Goal: Information Seeking & Learning: Learn about a topic

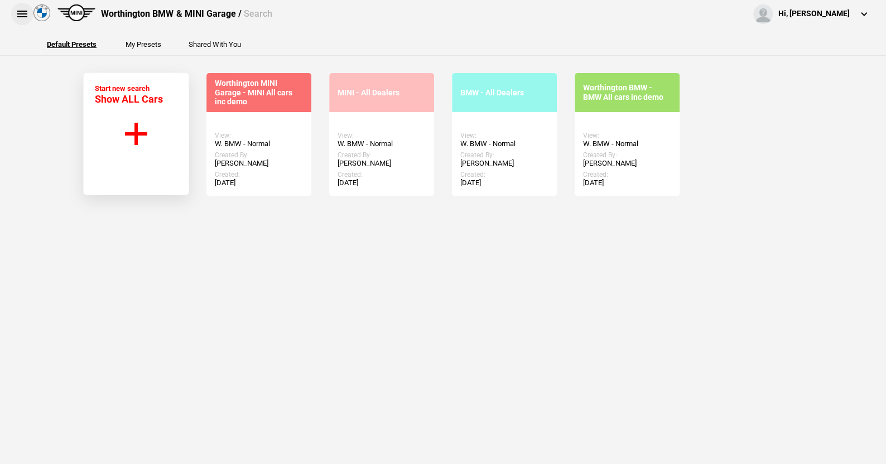
click at [20, 12] on button at bounding box center [22, 14] width 22 height 22
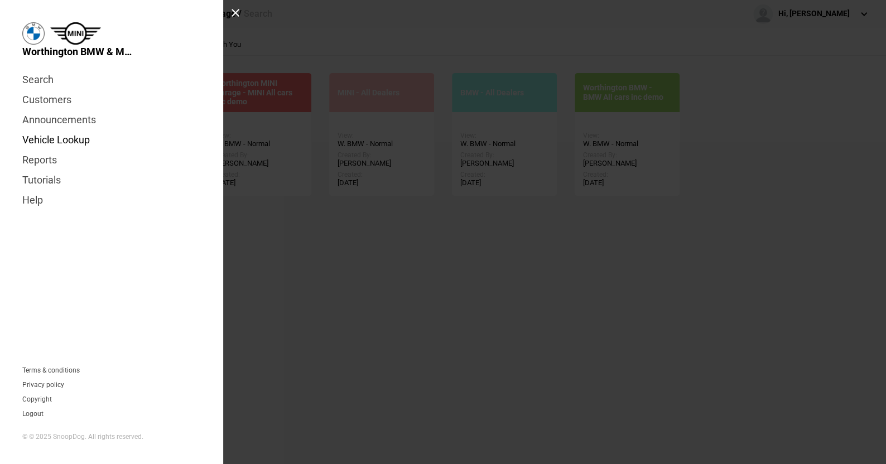
click at [60, 138] on link "Vehicle Lookup" at bounding box center [111, 140] width 179 height 20
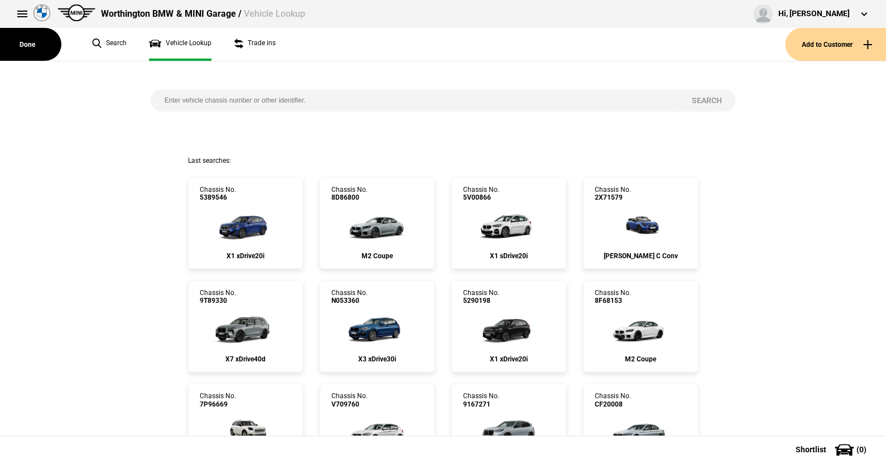
click at [156, 97] on input "search" at bounding box center [414, 100] width 527 height 22
paste input "1527050"
type input "1527050"
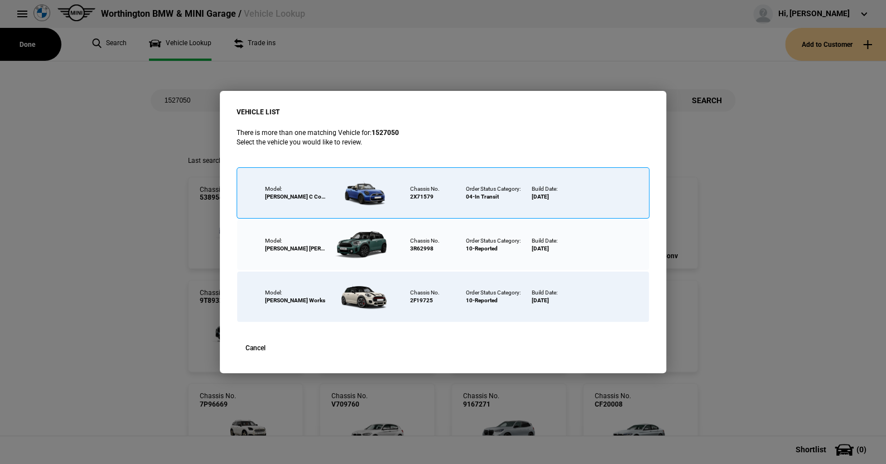
click at [365, 190] on div at bounding box center [362, 192] width 73 height 39
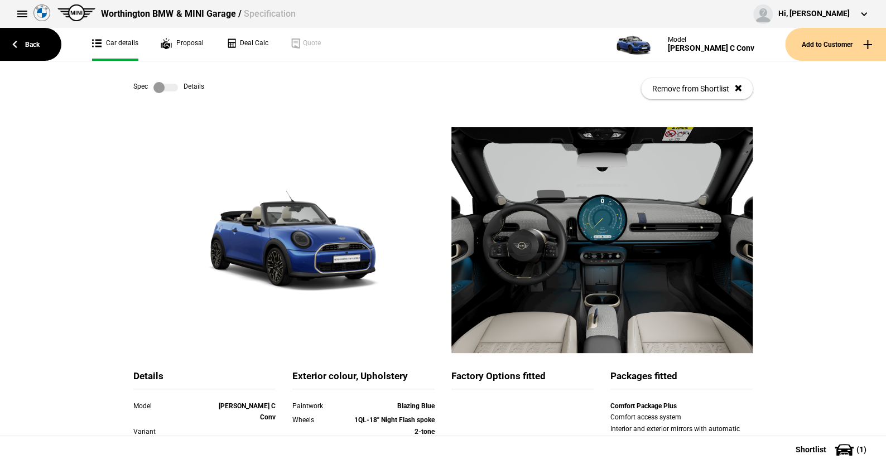
click at [166, 86] on label at bounding box center [165, 87] width 25 height 11
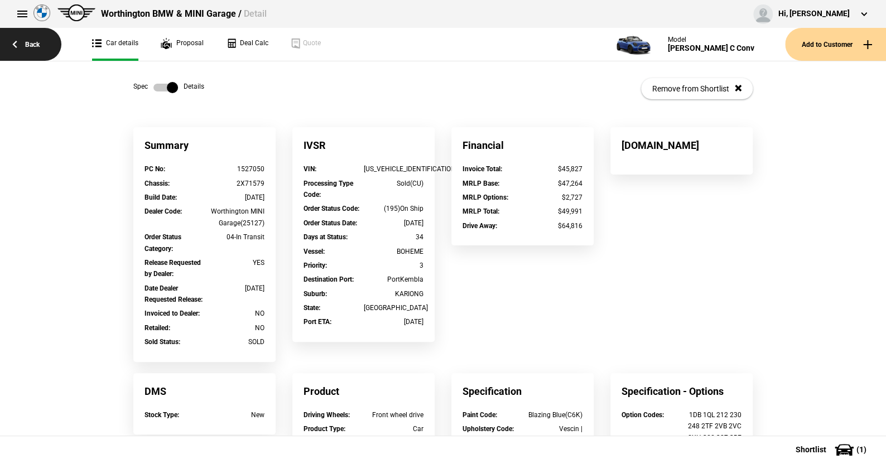
click at [37, 42] on link "Back" at bounding box center [30, 44] width 61 height 33
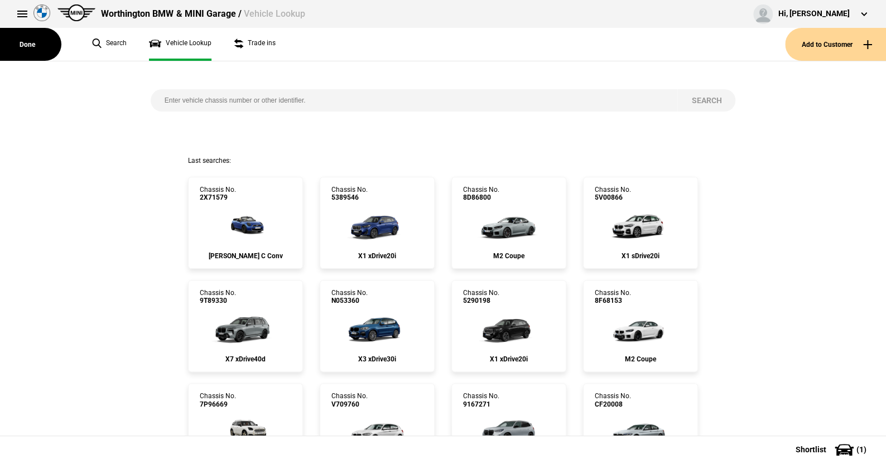
click at [158, 104] on input "search" at bounding box center [414, 100] width 527 height 22
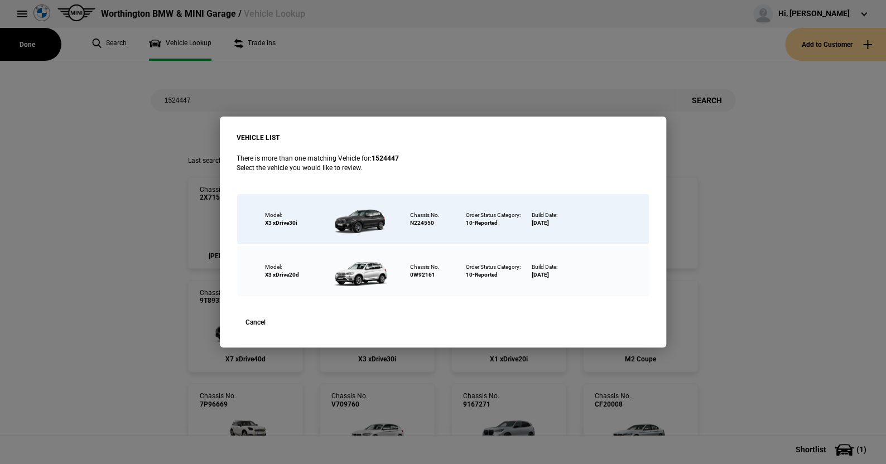
click at [199, 102] on div "VEHICLE LIST There is more than one matching Vehicle for: 1524447 Select the ve…" at bounding box center [443, 232] width 886 height 464
click at [128, 170] on div "VEHICLE LIST There is more than one matching Vehicle for: 1524447 Select the ve…" at bounding box center [443, 232] width 886 height 464
click at [257, 320] on button "Cancel" at bounding box center [256, 322] width 38 height 17
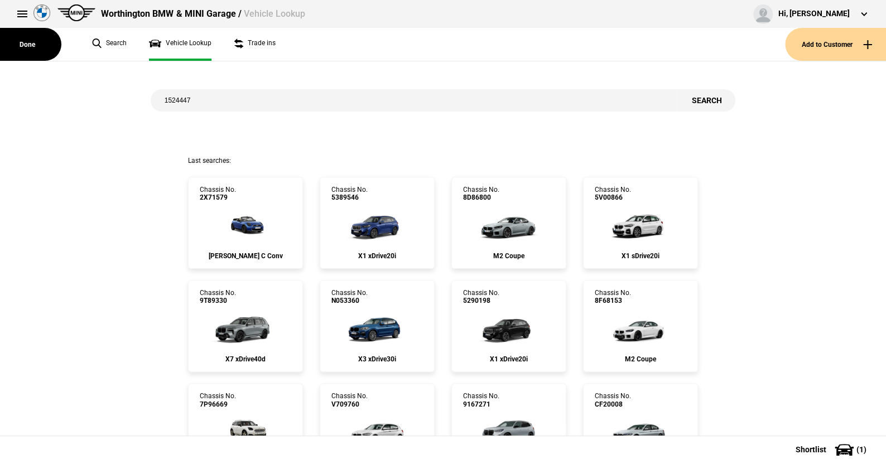
click at [193, 97] on input "1524447" at bounding box center [414, 100] width 527 height 22
type input "1525547"
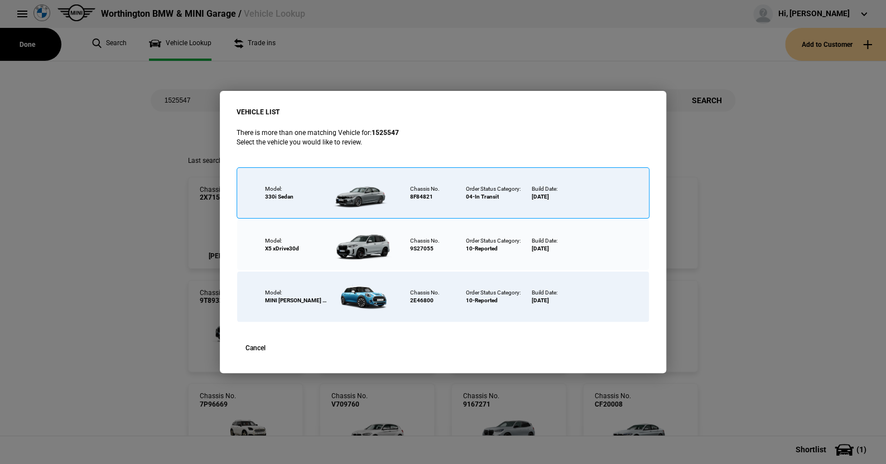
click at [366, 195] on div at bounding box center [362, 192] width 73 height 39
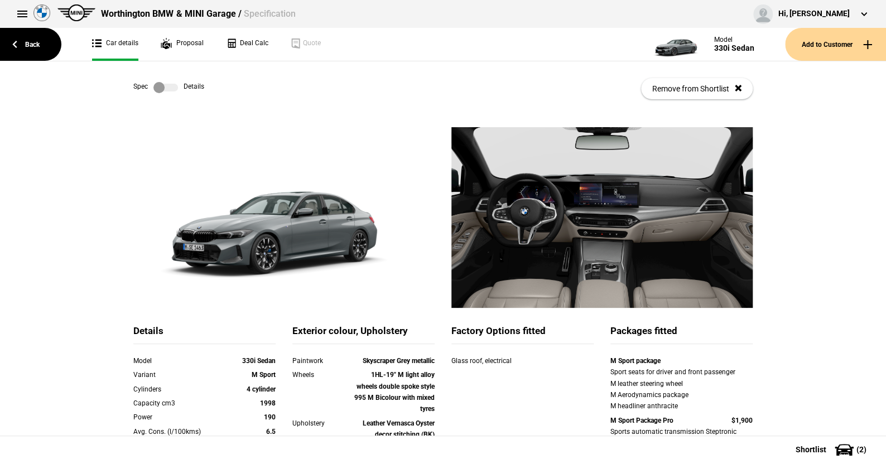
click at [170, 90] on label at bounding box center [165, 87] width 25 height 11
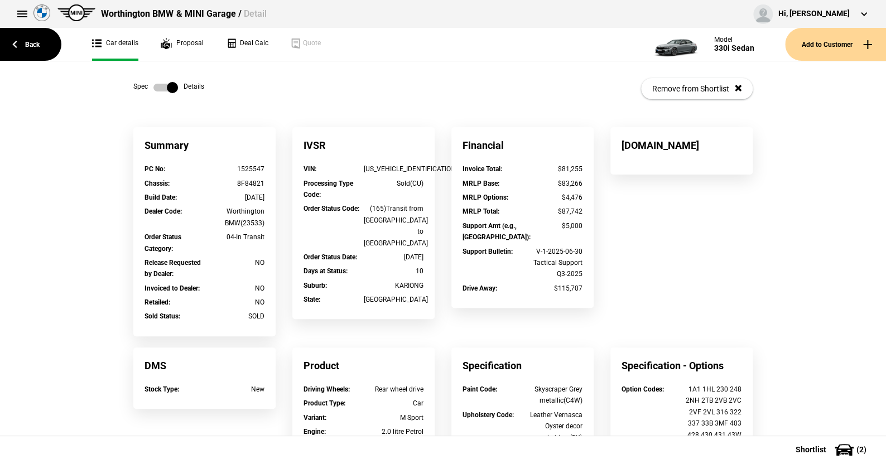
click at [156, 89] on label at bounding box center [165, 87] width 25 height 11
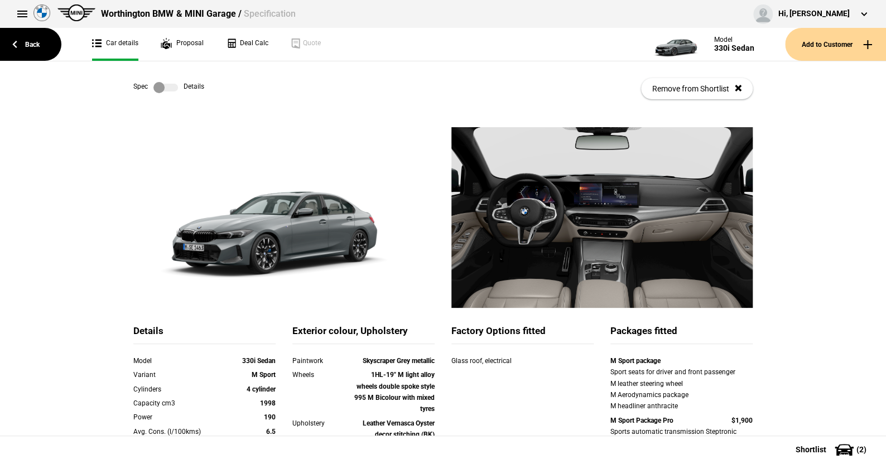
click at [173, 84] on label at bounding box center [165, 87] width 25 height 11
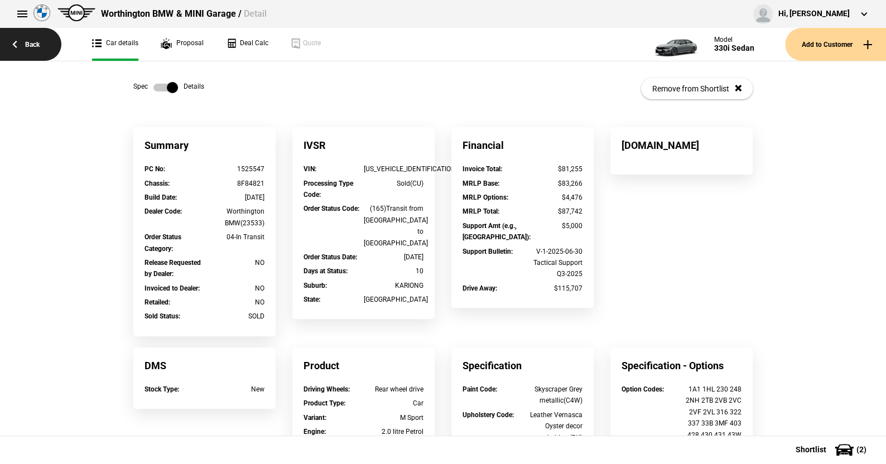
click at [32, 42] on link "Back" at bounding box center [30, 44] width 61 height 33
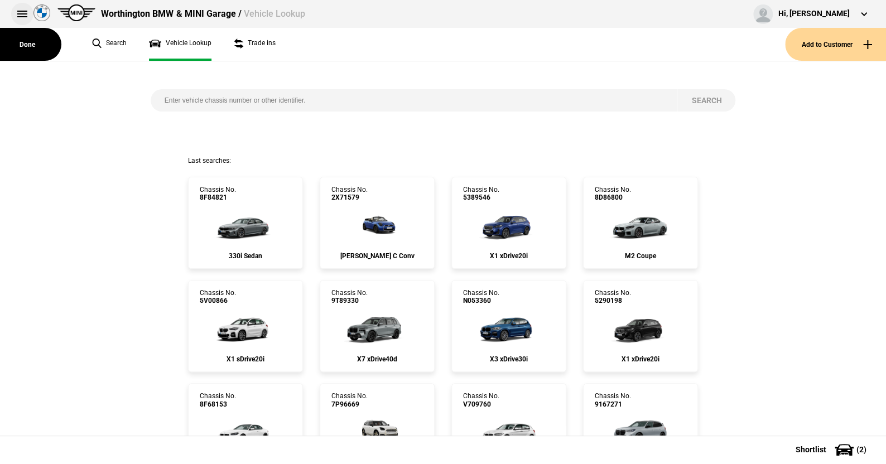
click at [21, 13] on button at bounding box center [22, 14] width 22 height 22
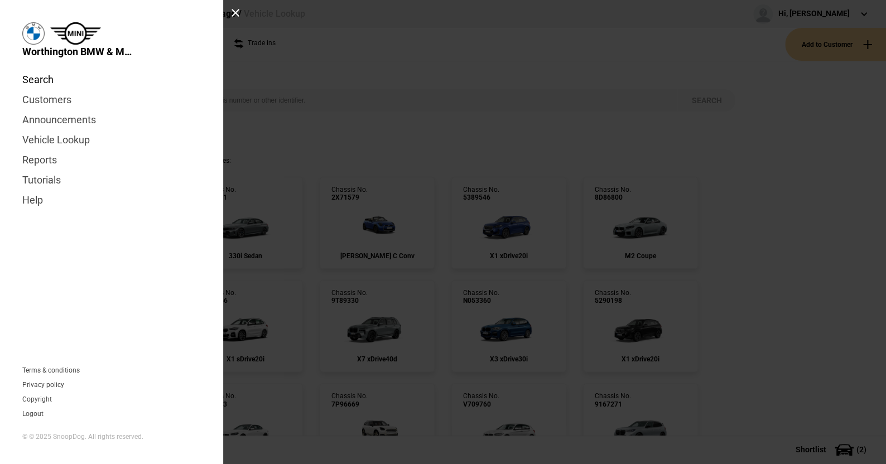
click at [35, 80] on link "Search" at bounding box center [111, 80] width 179 height 20
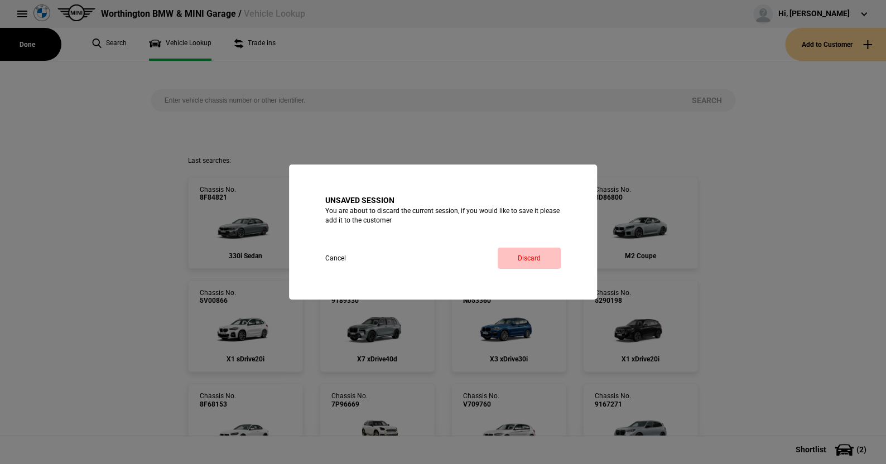
click at [543, 254] on link "Discard" at bounding box center [529, 258] width 63 height 21
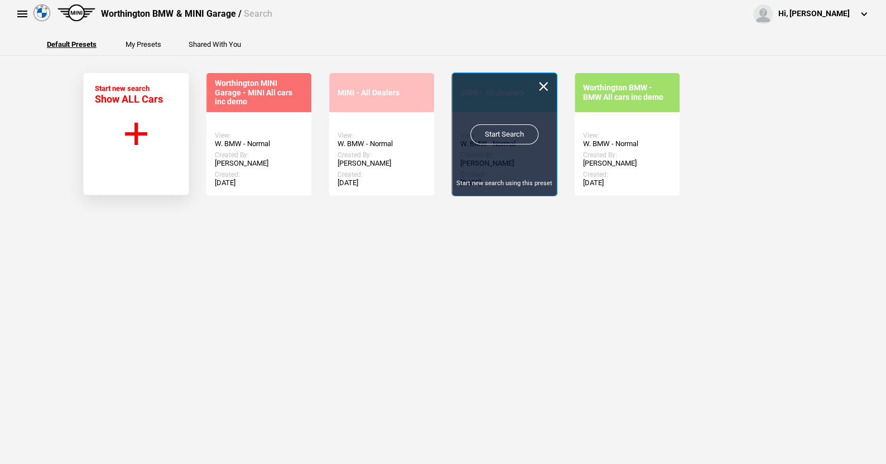
click at [490, 126] on link "Start Search" at bounding box center [504, 134] width 68 height 20
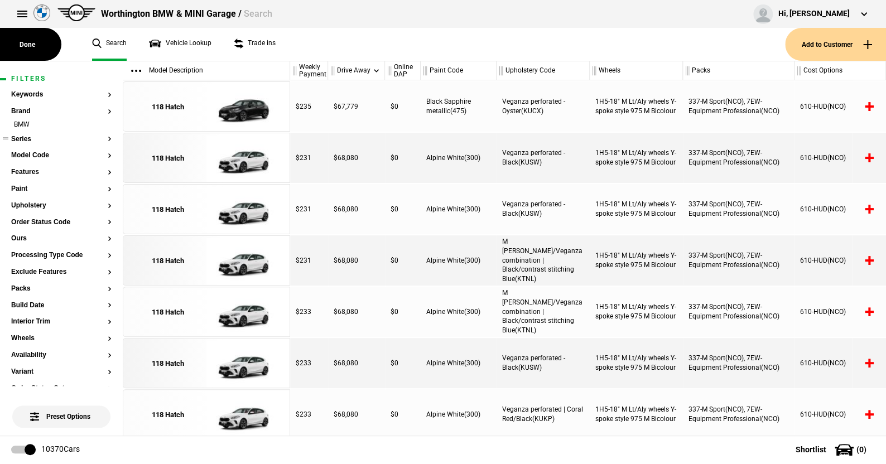
click at [29, 137] on button "Series" at bounding box center [61, 140] width 100 height 8
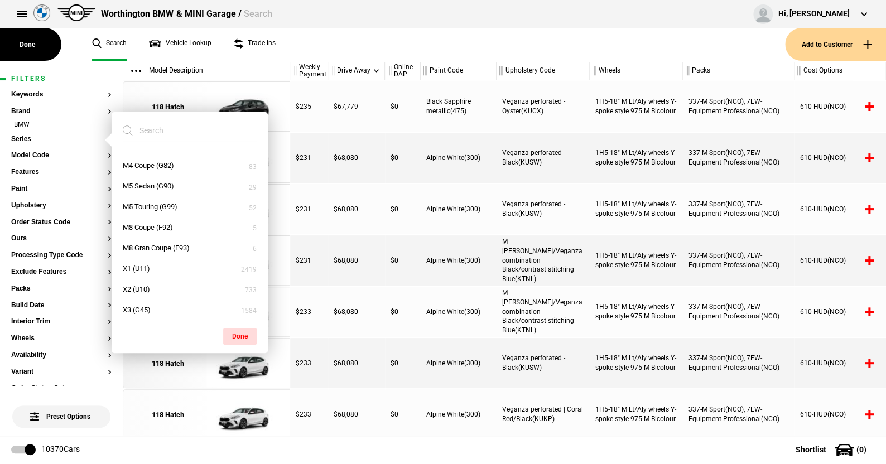
scroll to position [390, 0]
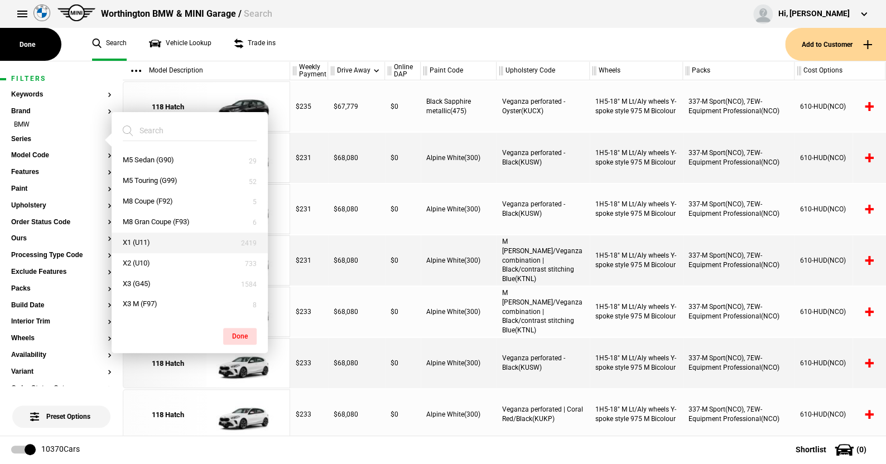
click at [150, 237] on button "X1 (U11)" at bounding box center [190, 243] width 156 height 21
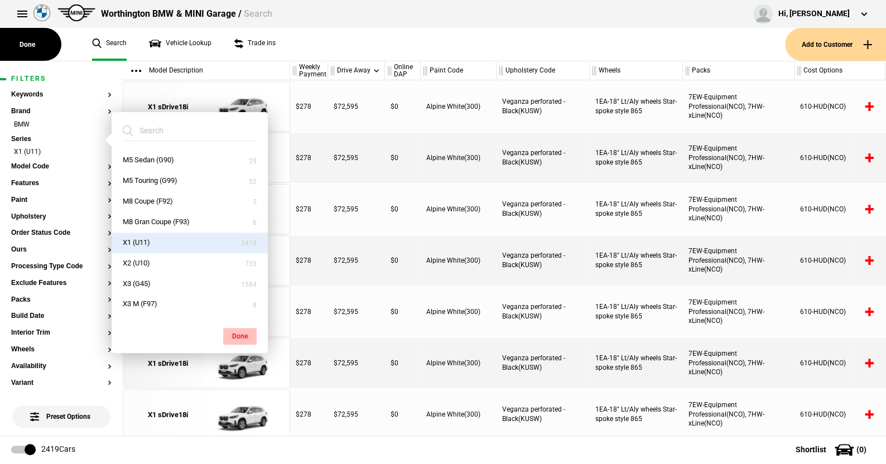
click at [241, 336] on button "Done" at bounding box center [239, 336] width 33 height 17
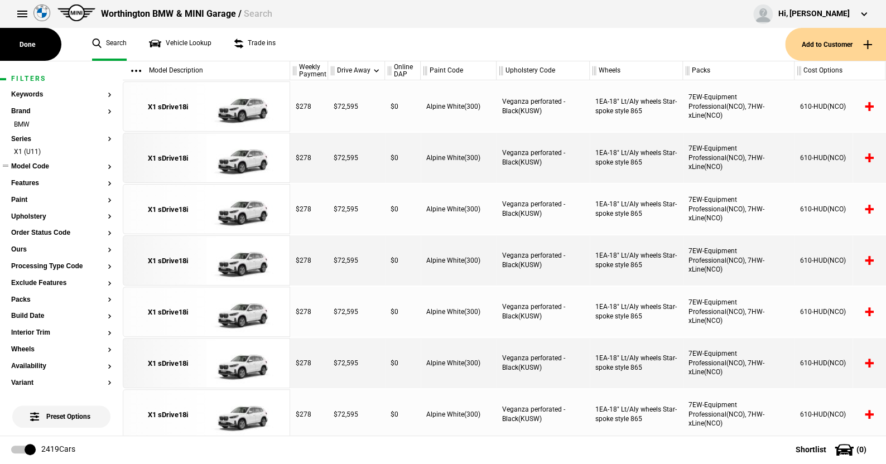
click at [45, 166] on button "Model Code" at bounding box center [61, 167] width 100 height 8
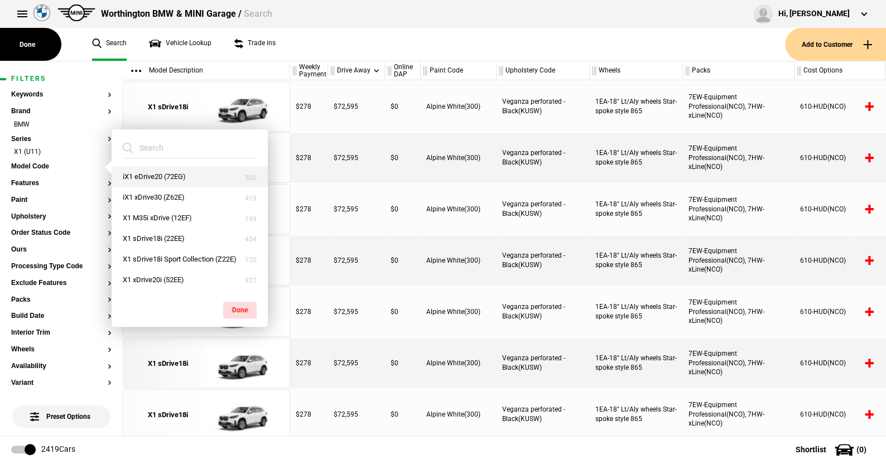
click at [164, 174] on button "iX1 eDrive20 (72EG)" at bounding box center [190, 177] width 156 height 21
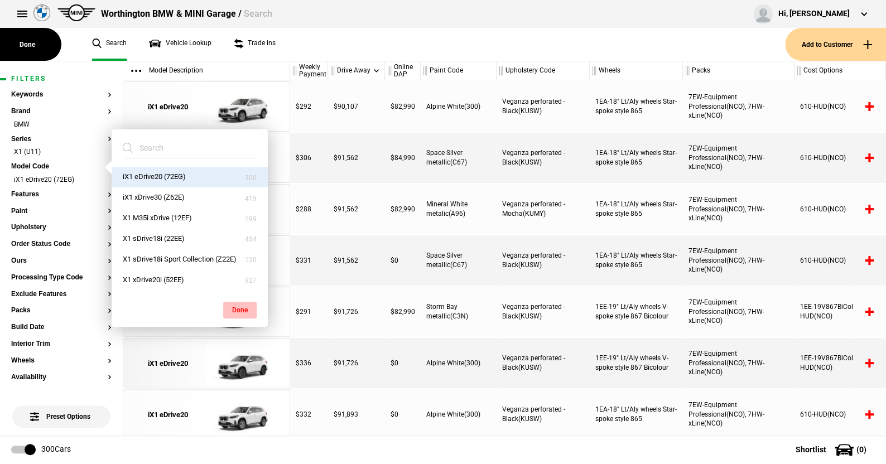
click at [242, 308] on button "Done" at bounding box center [239, 310] width 33 height 17
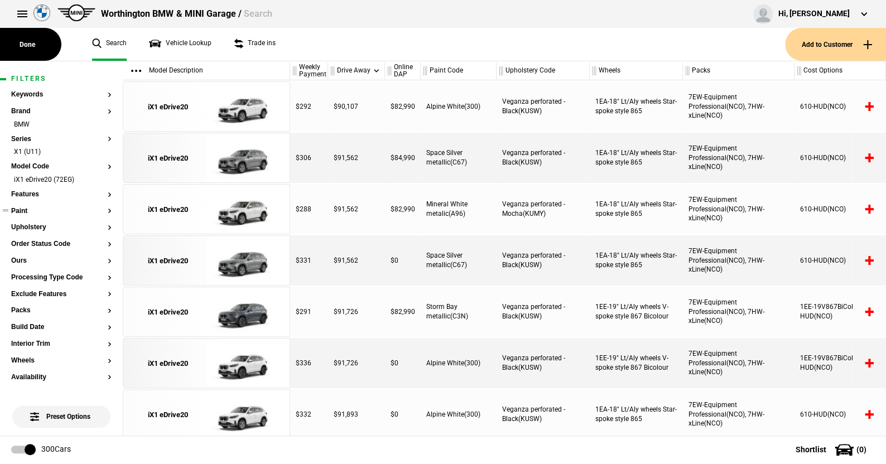
click at [25, 210] on button "Paint" at bounding box center [61, 212] width 100 height 8
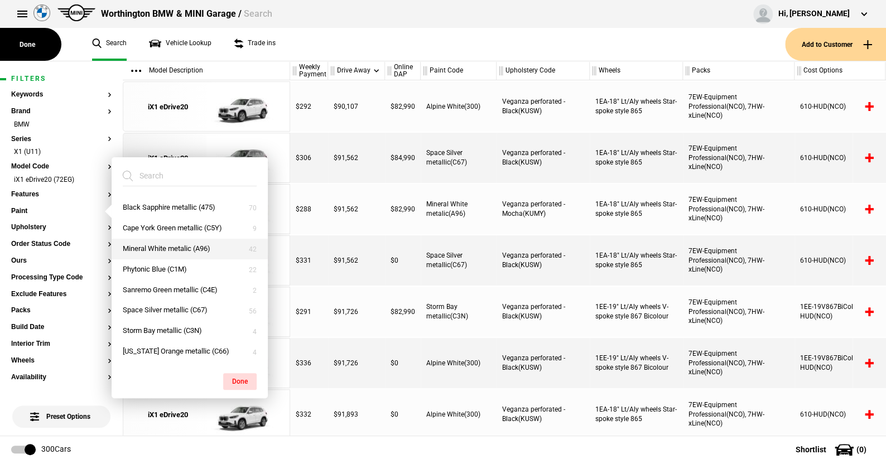
scroll to position [0, 0]
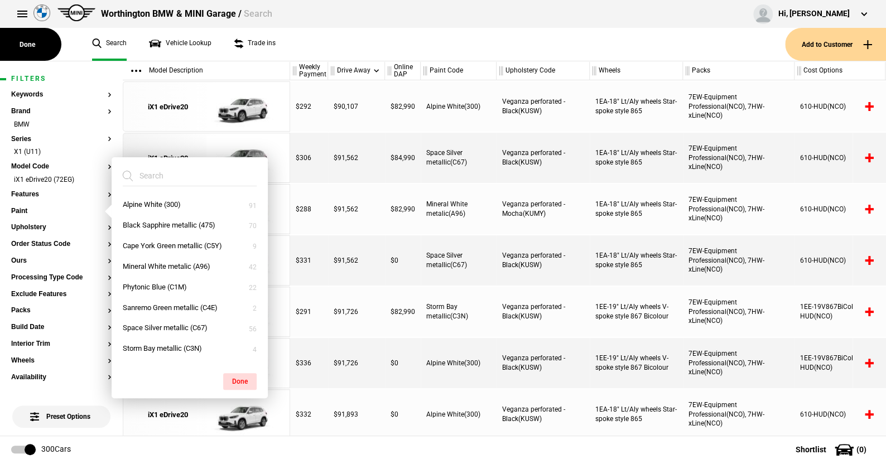
click at [364, 47] on ul "Search Vehicle Lookup Trade ins" at bounding box center [433, 44] width 704 height 33
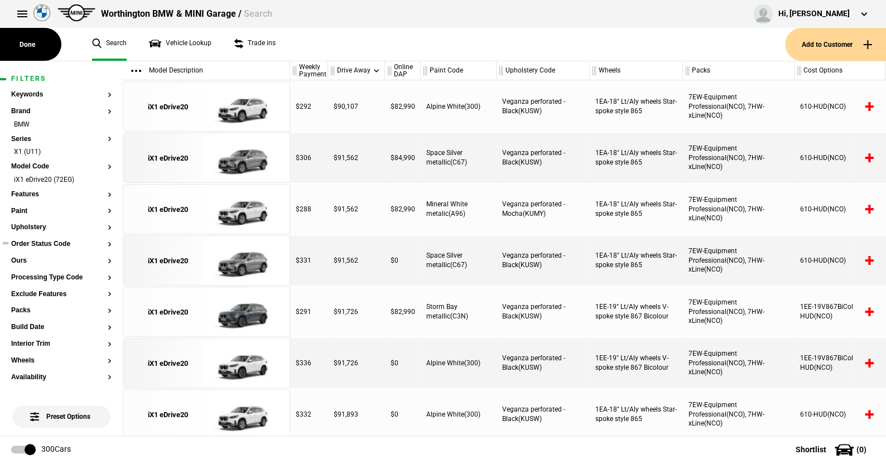
click at [37, 245] on button "Order Status Code" at bounding box center [61, 244] width 100 height 8
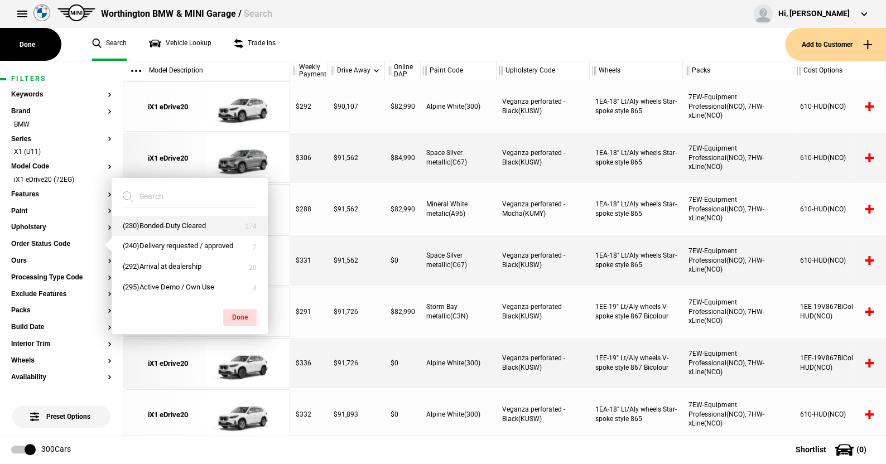
click at [157, 222] on button "(230)Bonded-Duty Cleared" at bounding box center [190, 226] width 156 height 21
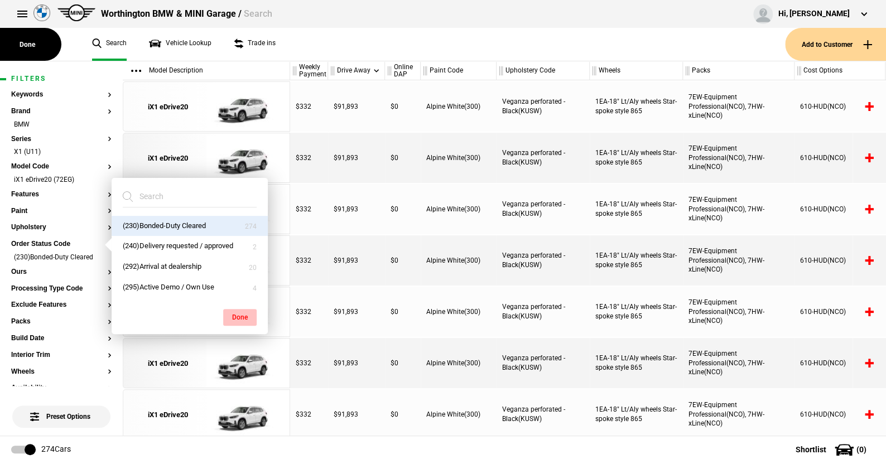
click at [239, 312] on button "Done" at bounding box center [239, 317] width 33 height 17
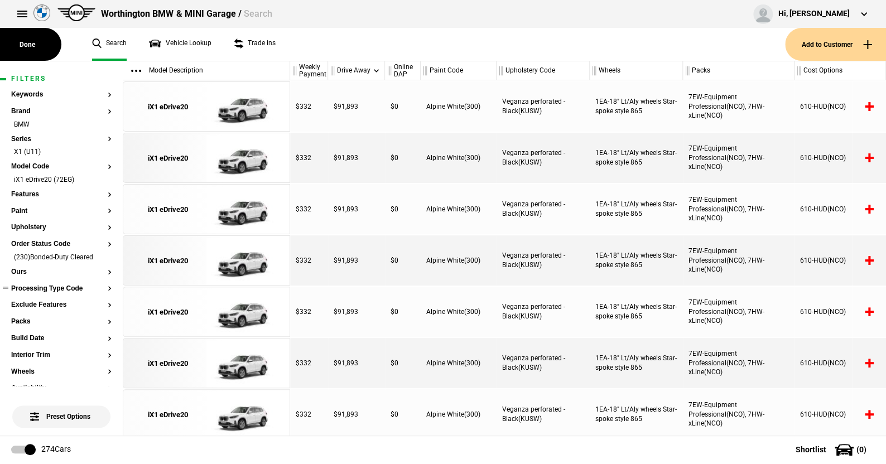
click at [41, 286] on button "Processing Type Code" at bounding box center [61, 289] width 100 height 8
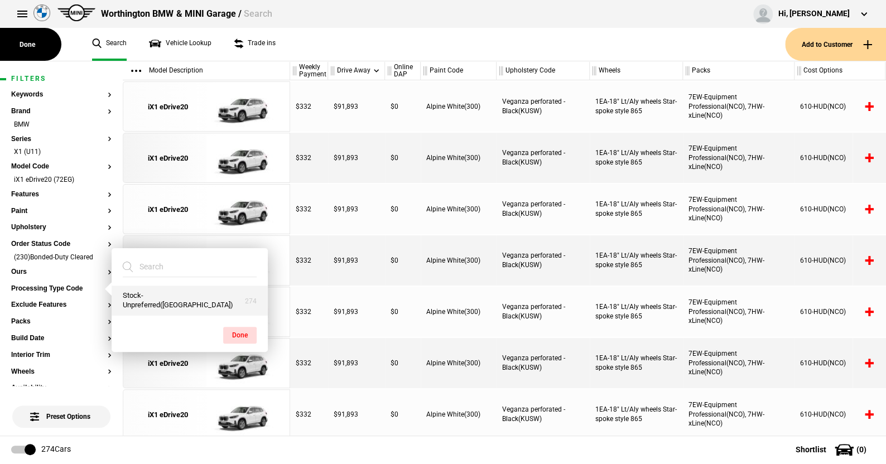
click at [144, 299] on button "Stock-Unpreferred([GEOGRAPHIC_DATA])" at bounding box center [190, 301] width 156 height 30
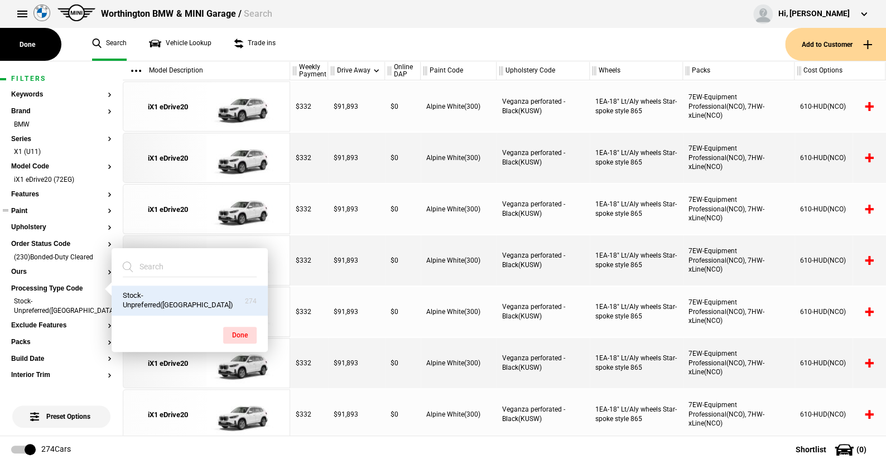
click at [26, 208] on button "Paint" at bounding box center [61, 212] width 100 height 8
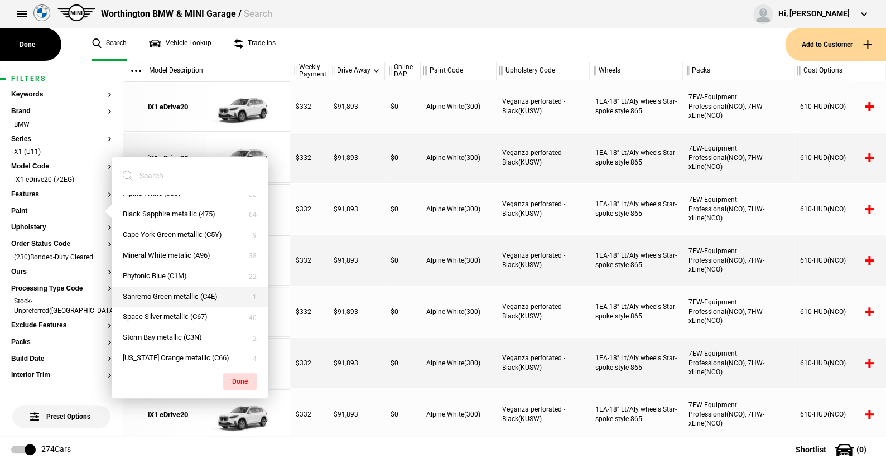
scroll to position [18, 0]
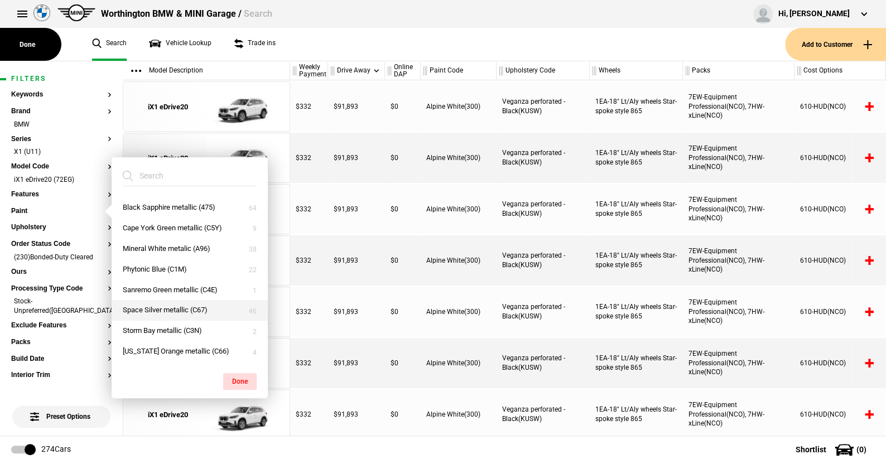
click at [165, 306] on button "Space Silver metallic (C67)" at bounding box center [190, 310] width 156 height 21
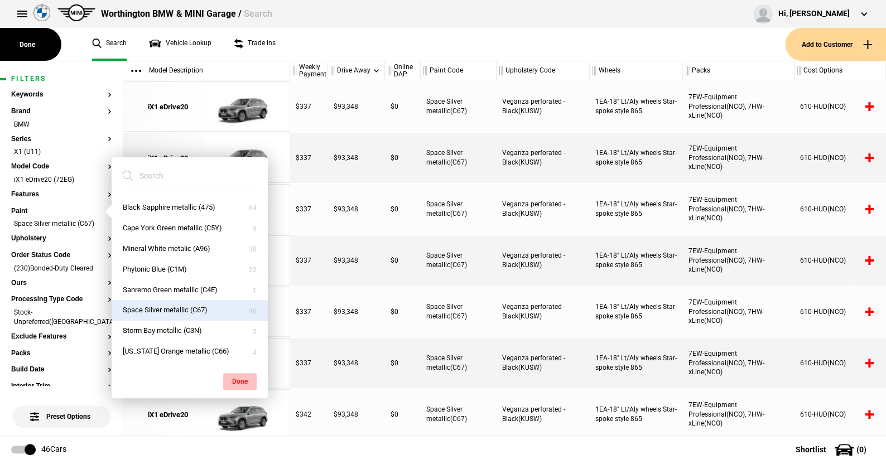
click at [237, 377] on button "Done" at bounding box center [239, 381] width 33 height 17
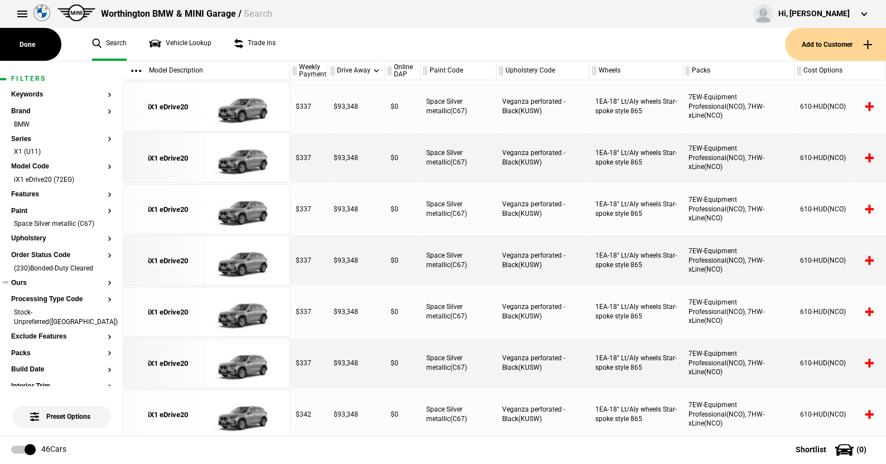
click at [23, 285] on button "Ours" at bounding box center [61, 283] width 100 height 8
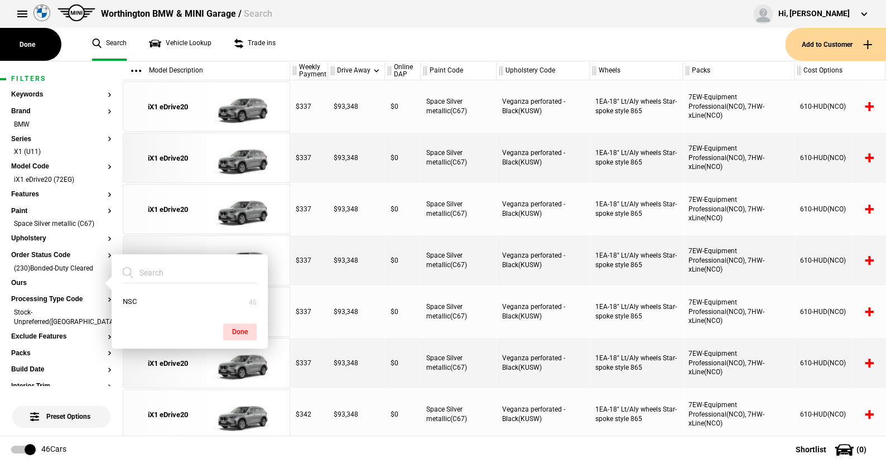
click at [324, 45] on ul "Search Vehicle Lookup Trade ins" at bounding box center [433, 44] width 704 height 33
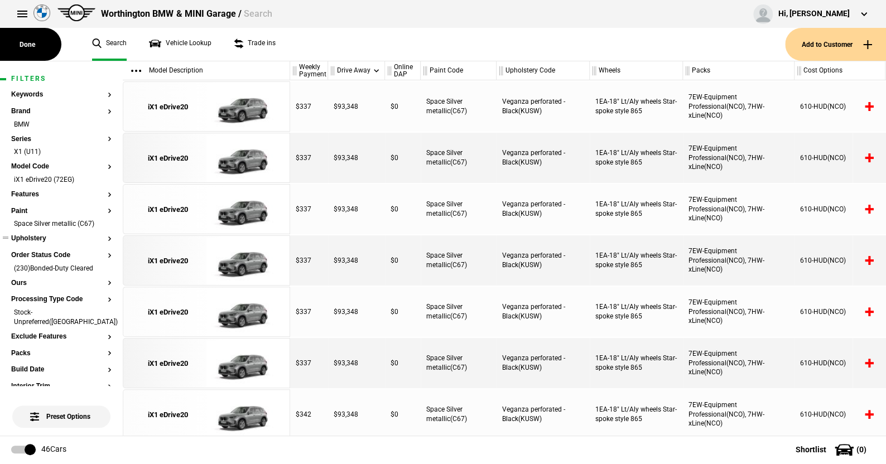
click at [40, 236] on button "Upholstery" at bounding box center [61, 239] width 100 height 8
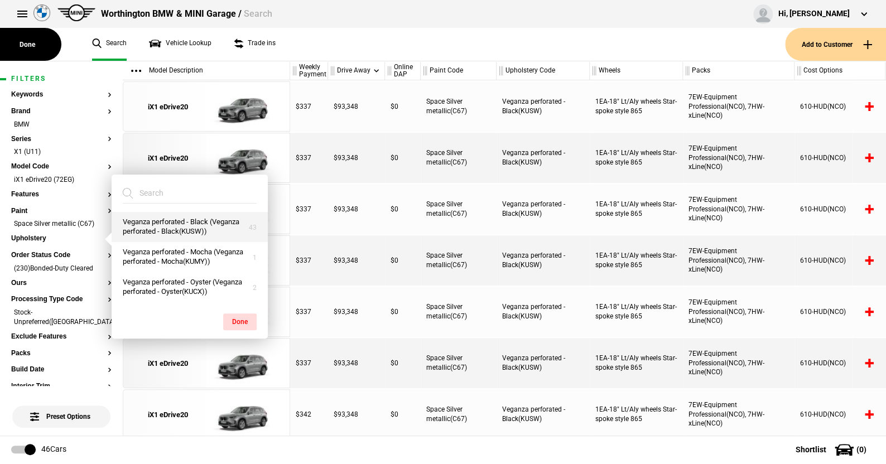
click at [168, 224] on button "Veganza perforated - Black (Veganza perforated - Black(KUSW))" at bounding box center [190, 227] width 156 height 30
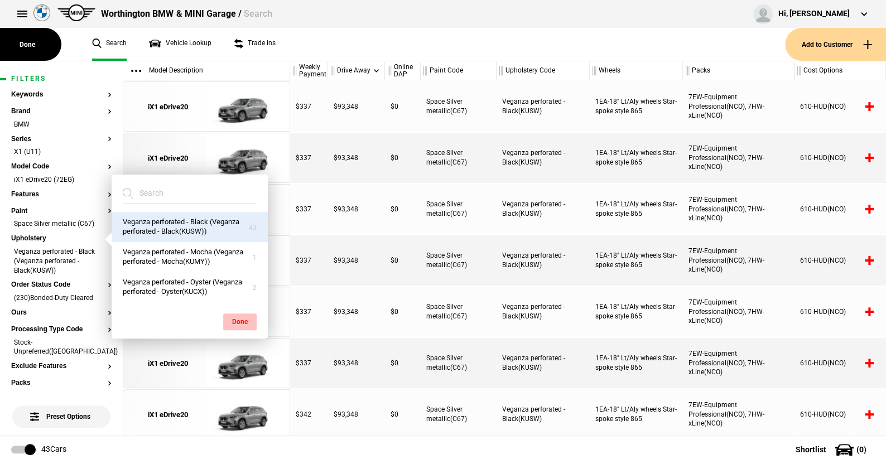
click at [242, 320] on button "Done" at bounding box center [239, 322] width 33 height 17
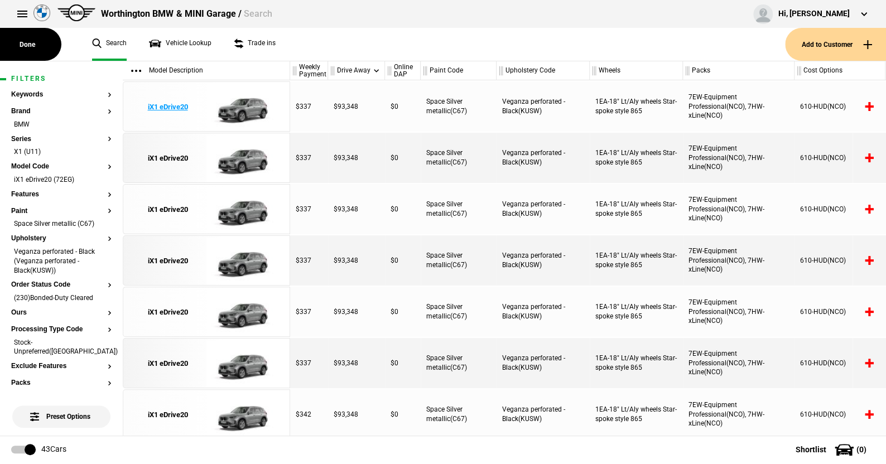
click at [244, 110] on img at bounding box center [245, 107] width 78 height 50
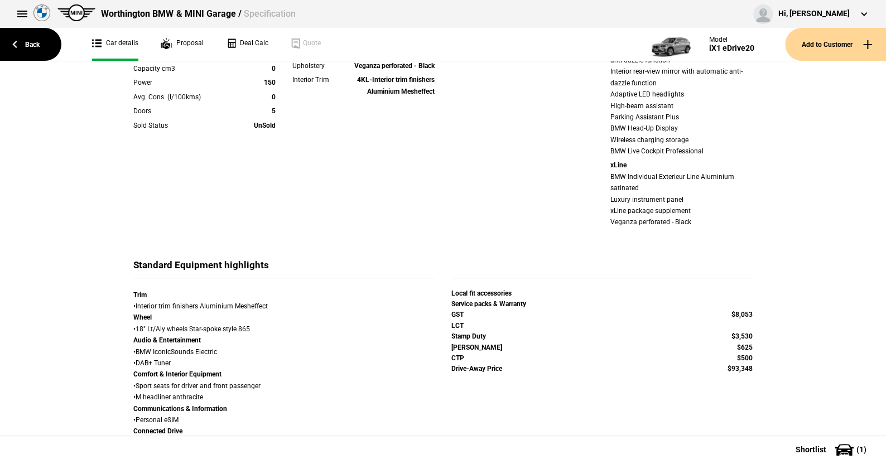
scroll to position [56, 0]
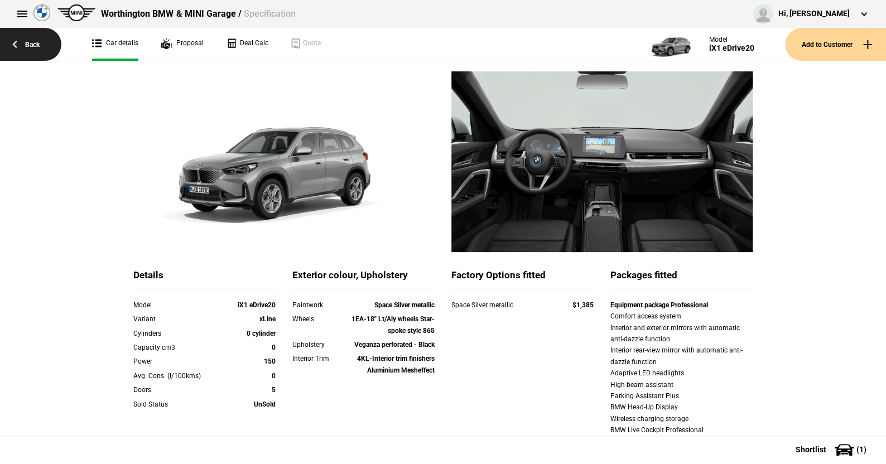
click at [35, 44] on link "Back" at bounding box center [30, 44] width 61 height 33
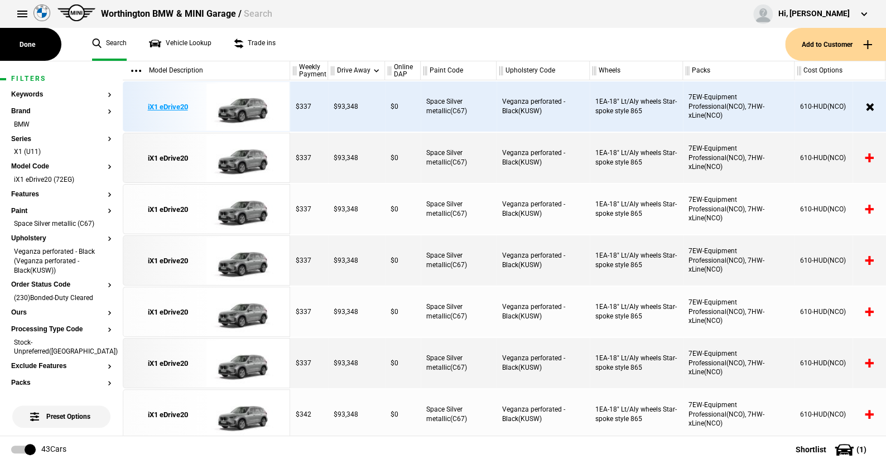
click at [245, 102] on img at bounding box center [245, 107] width 78 height 50
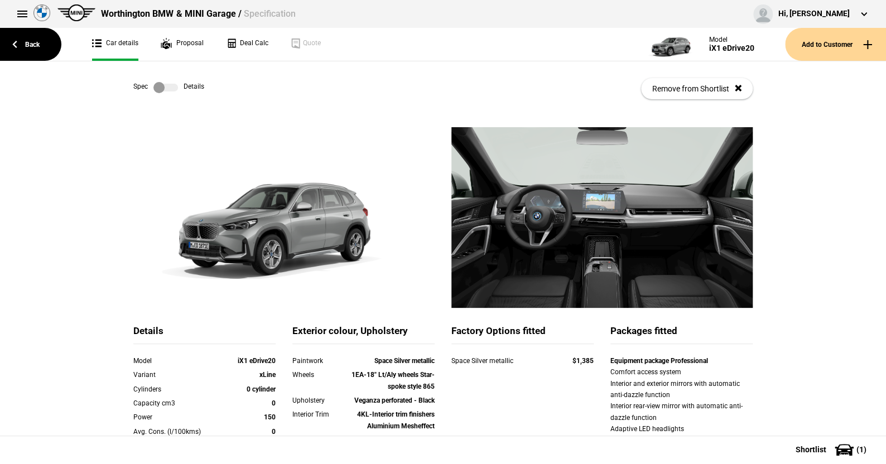
click at [166, 89] on label at bounding box center [165, 87] width 25 height 11
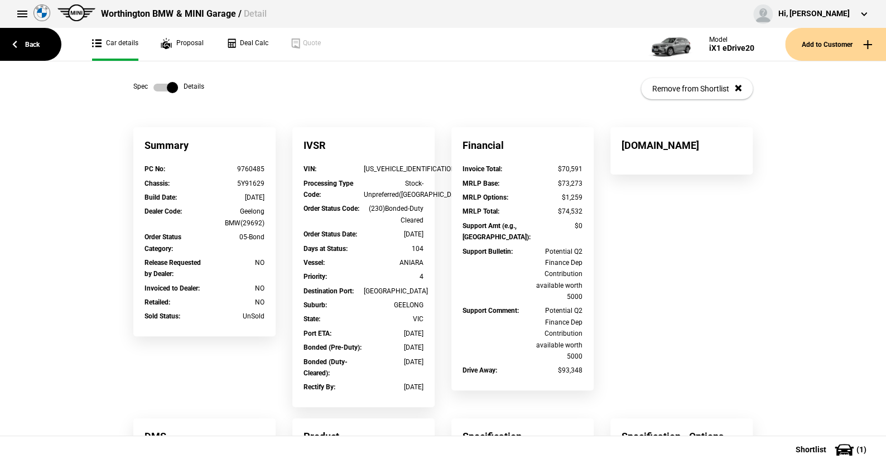
click at [157, 85] on label at bounding box center [165, 87] width 25 height 11
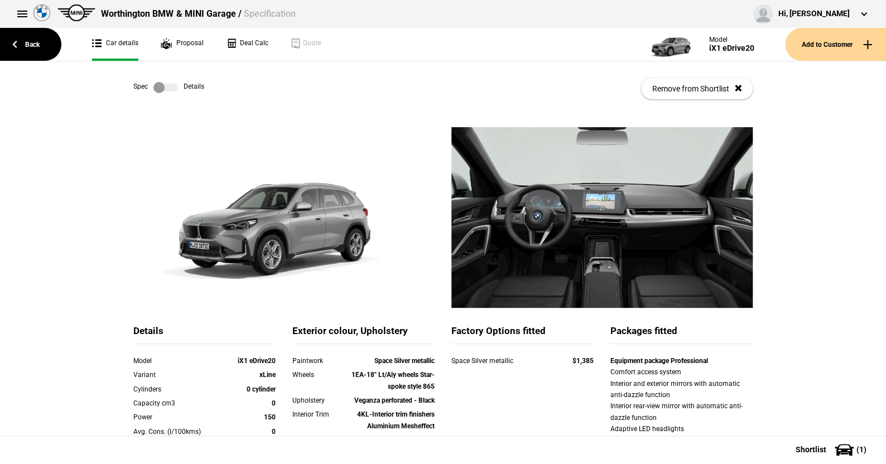
click at [167, 84] on label at bounding box center [165, 87] width 25 height 11
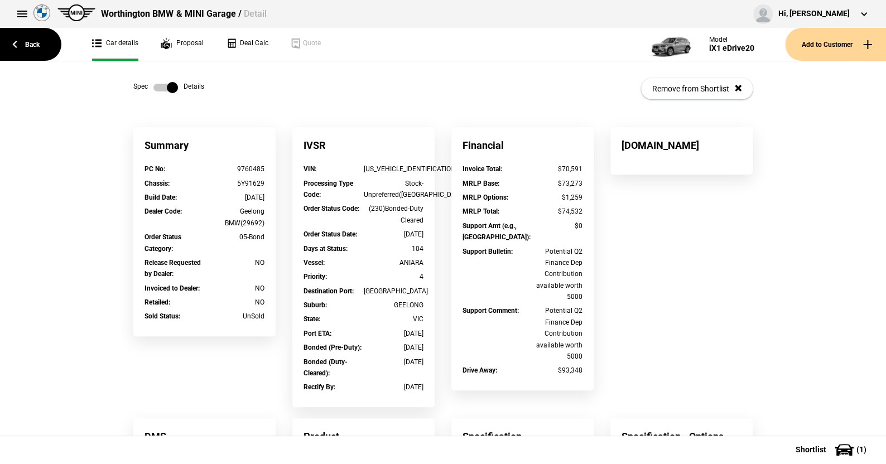
click at [154, 89] on label at bounding box center [165, 87] width 25 height 11
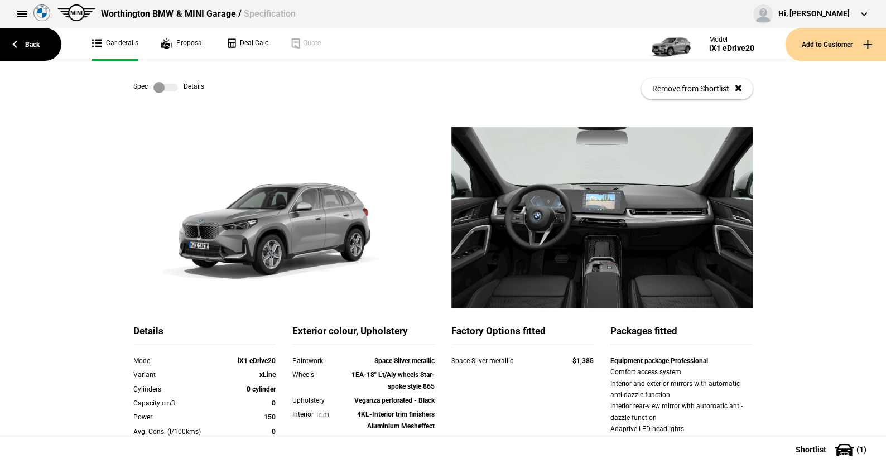
click at [173, 90] on label at bounding box center [165, 87] width 25 height 11
